Goal: Information Seeking & Learning: Learn about a topic

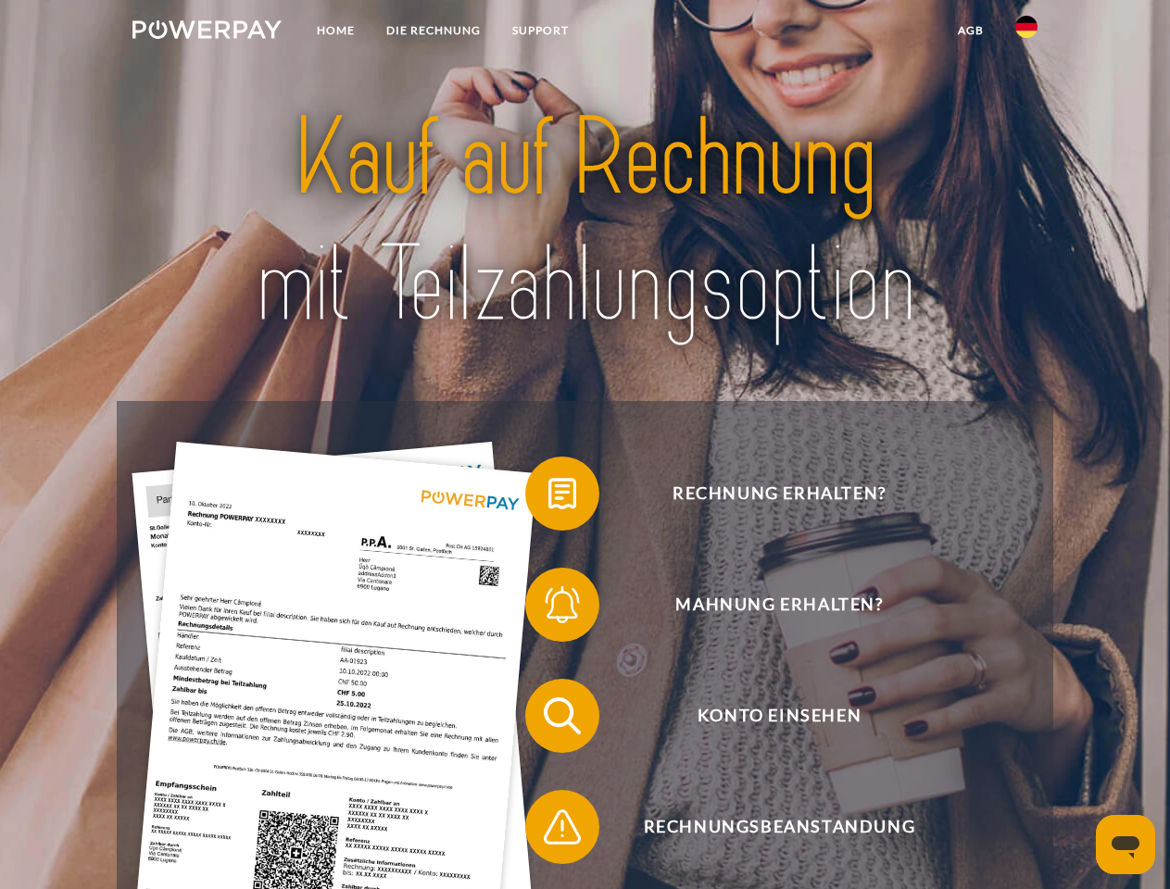
click at [207, 32] on img at bounding box center [206, 29] width 149 height 19
click at [1026, 32] on img at bounding box center [1026, 27] width 22 height 22
click at [970, 31] on link "agb" at bounding box center [970, 30] width 57 height 33
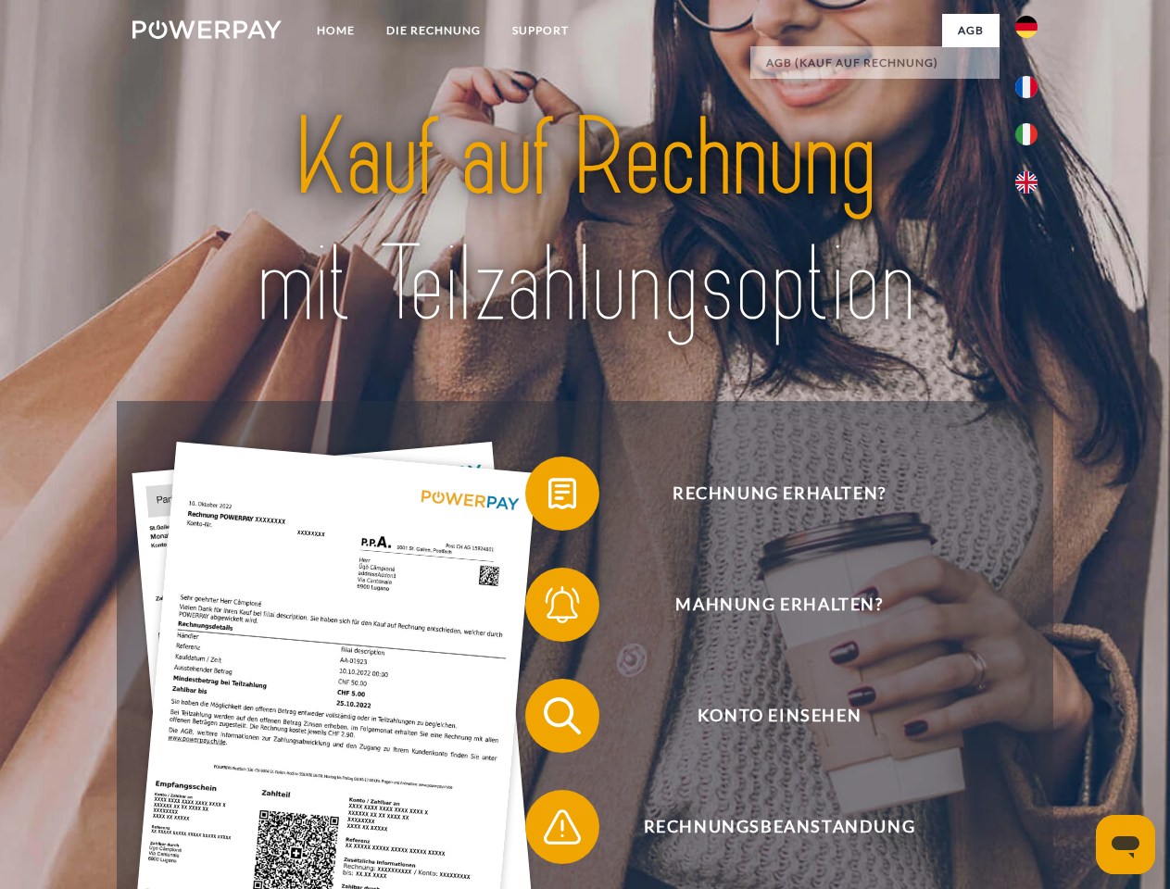
click at [548, 497] on span at bounding box center [534, 493] width 93 height 93
click at [548, 608] on span at bounding box center [534, 604] width 93 height 93
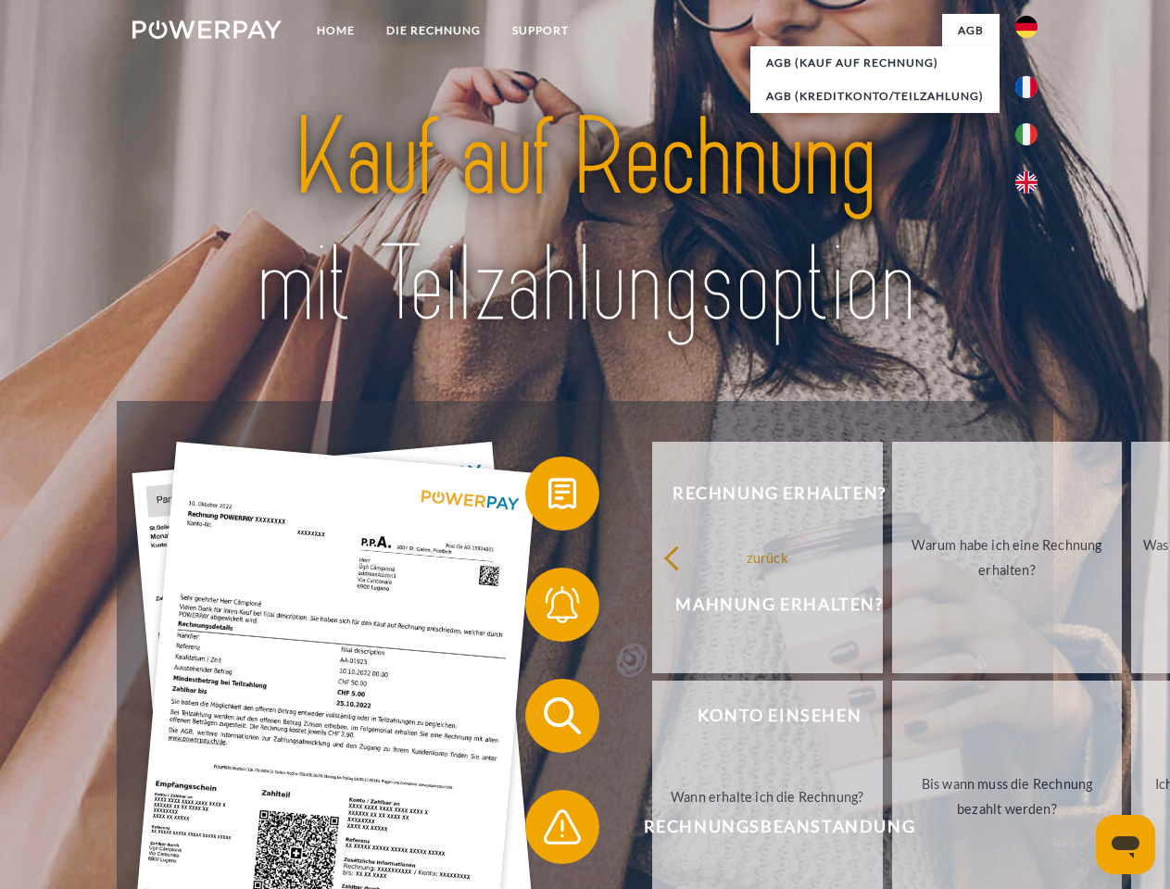
click at [892, 720] on link "Bis wann muss die Rechnung bezahlt werden?" at bounding box center [1007, 797] width 231 height 232
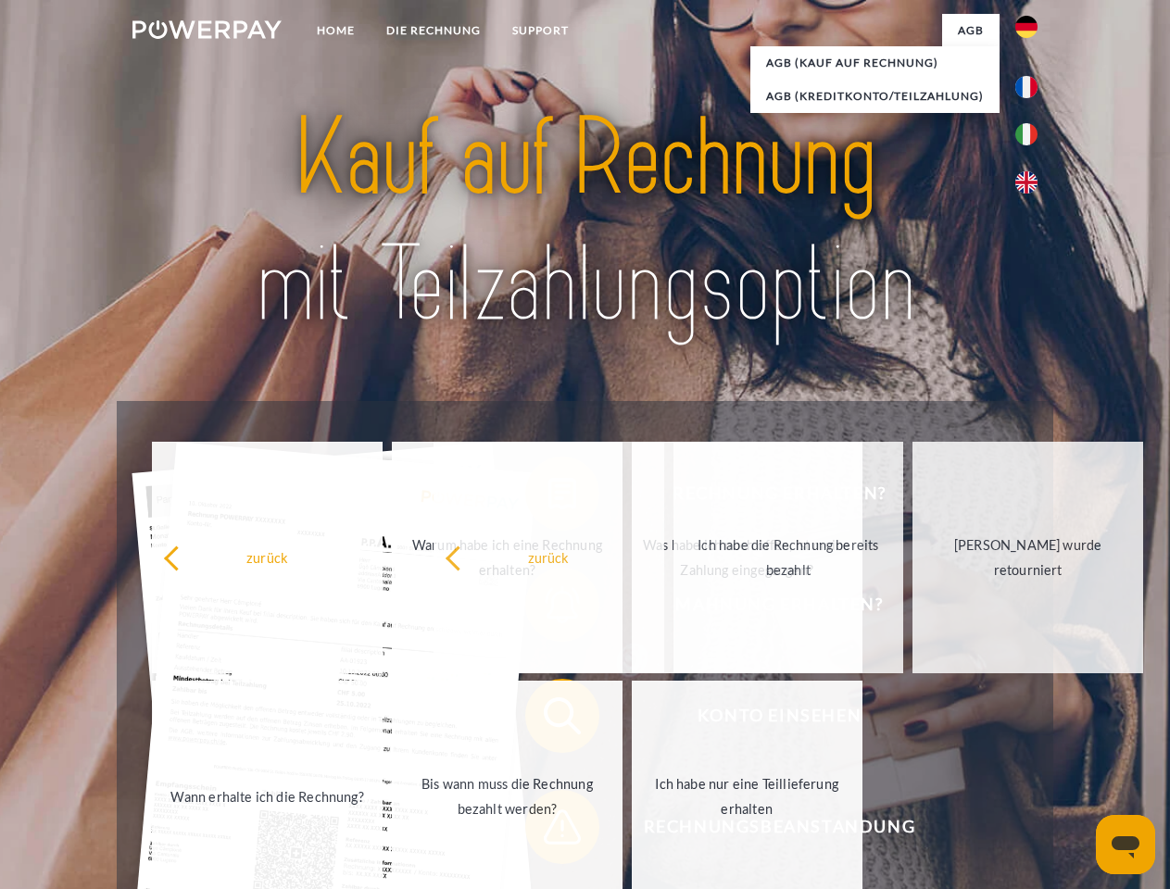
click at [548, 831] on span at bounding box center [534, 827] width 93 height 93
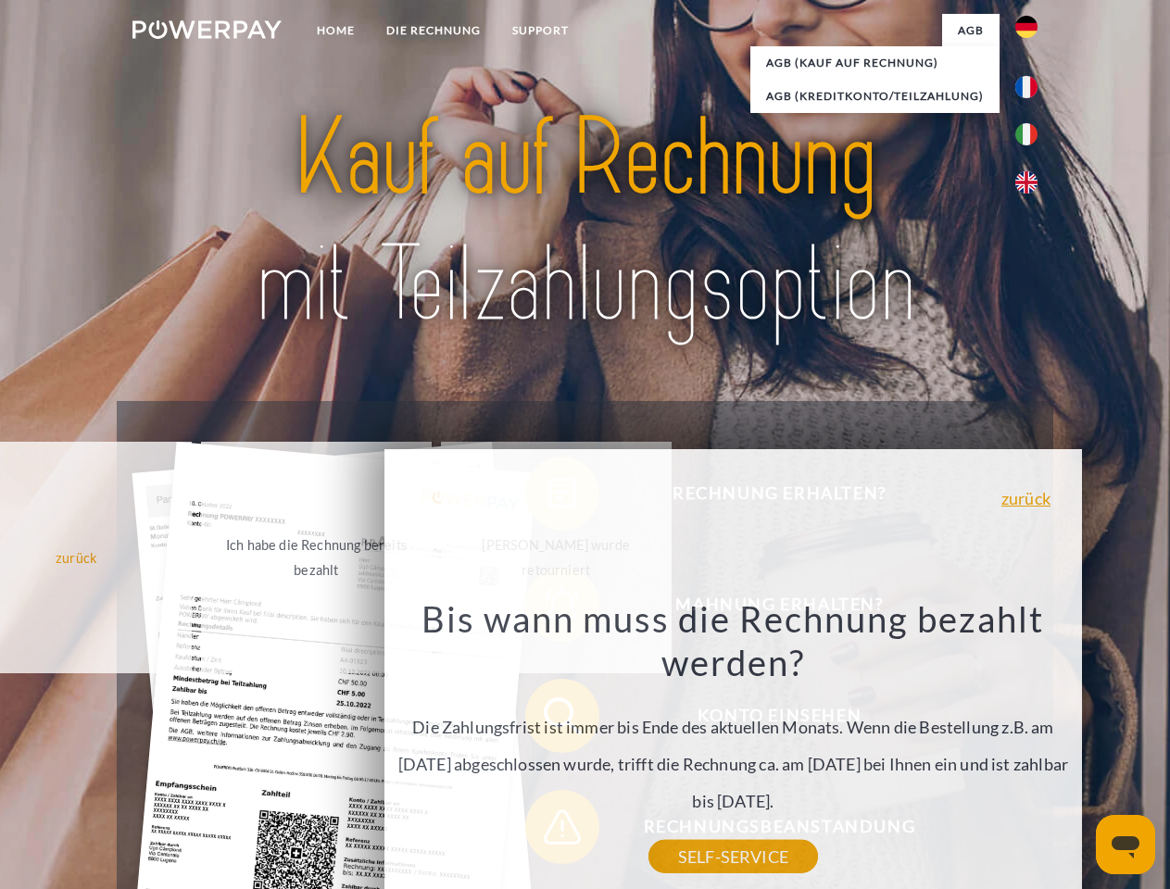
click at [1125, 845] on icon "Messaging-Fenster öffnen" at bounding box center [1125, 847] width 28 height 22
